Goal: Information Seeking & Learning: Learn about a topic

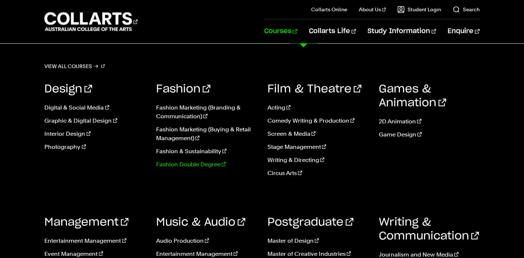
scroll to position [100, 0]
click at [297, 29] on link "Courses" at bounding box center [280, 31] width 33 height 24
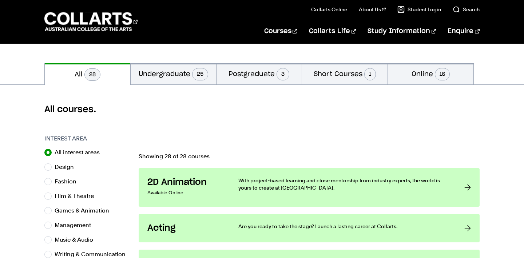
scroll to position [107, 0]
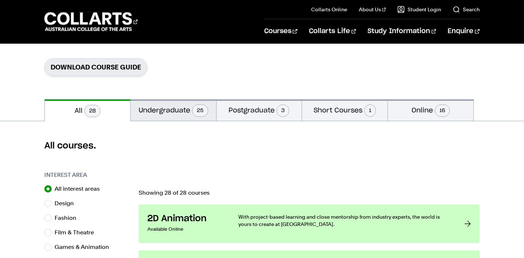
click at [198, 110] on span "25" at bounding box center [200, 110] width 16 height 12
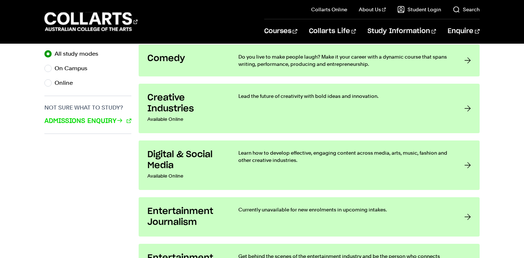
scroll to position [517, 0]
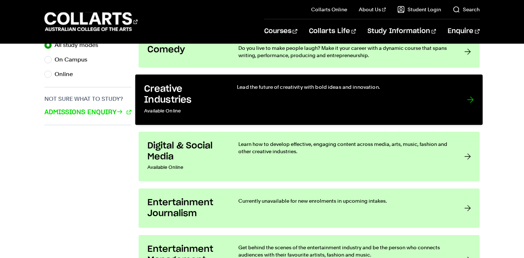
click at [175, 102] on h3 "Creative Industries" at bounding box center [184, 94] width 78 height 22
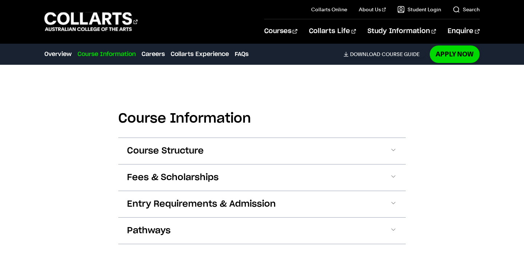
scroll to position [504, 0]
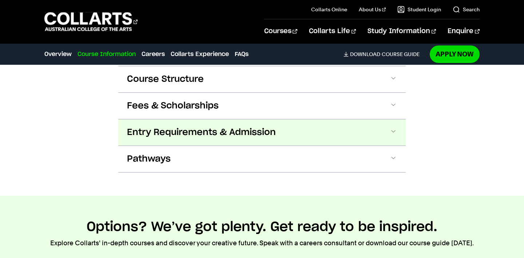
click at [143, 129] on span "Entry Requirements & Admission" at bounding box center [201, 133] width 149 height 12
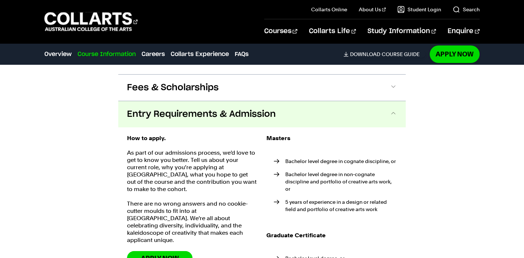
scroll to position [557, 0]
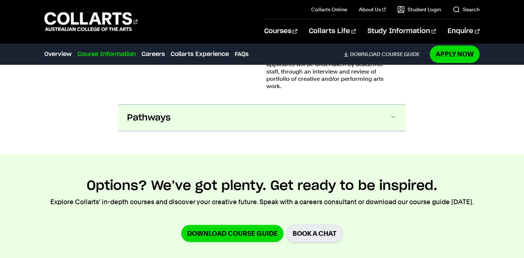
click at [142, 116] on span "Pathways" at bounding box center [149, 118] width 44 height 12
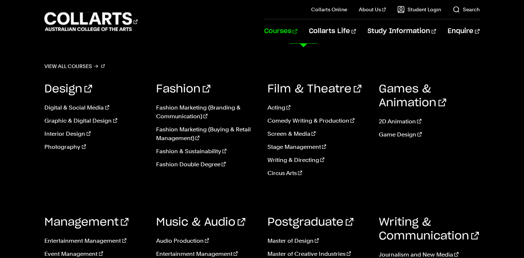
scroll to position [1820, 0]
